Goal: Obtain resource: Obtain resource

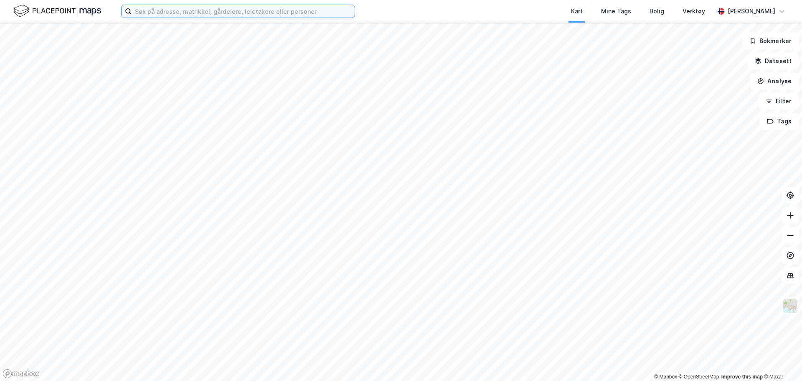
click at [216, 10] on input at bounding box center [243, 11] width 223 height 13
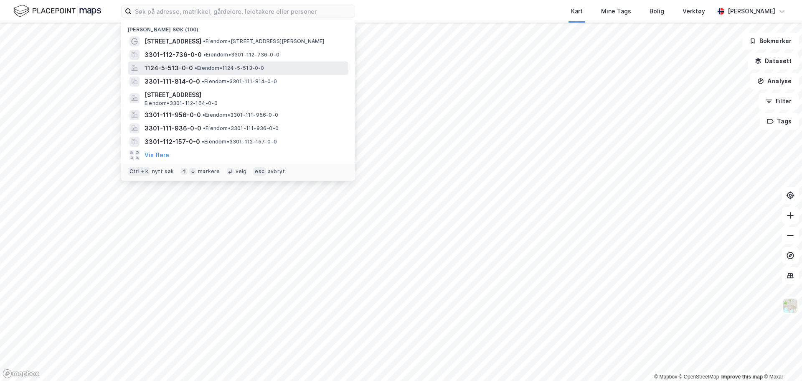
click at [199, 67] on span "• Eiendom • 1124-5-513-0-0" at bounding box center [230, 68] width 70 height 7
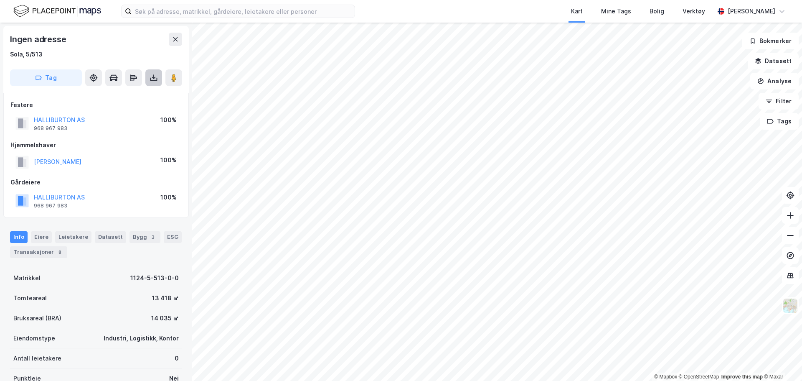
click at [150, 79] on icon at bounding box center [153, 79] width 7 height 3
